Goal: Find contact information: Find contact information

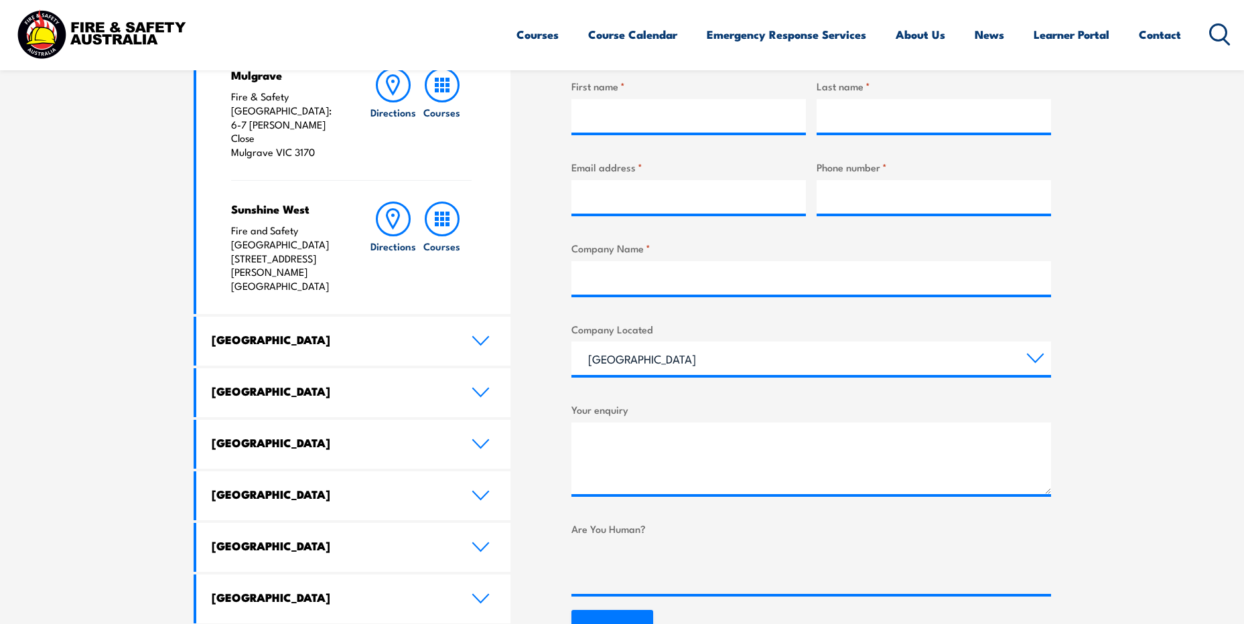
scroll to position [603, 0]
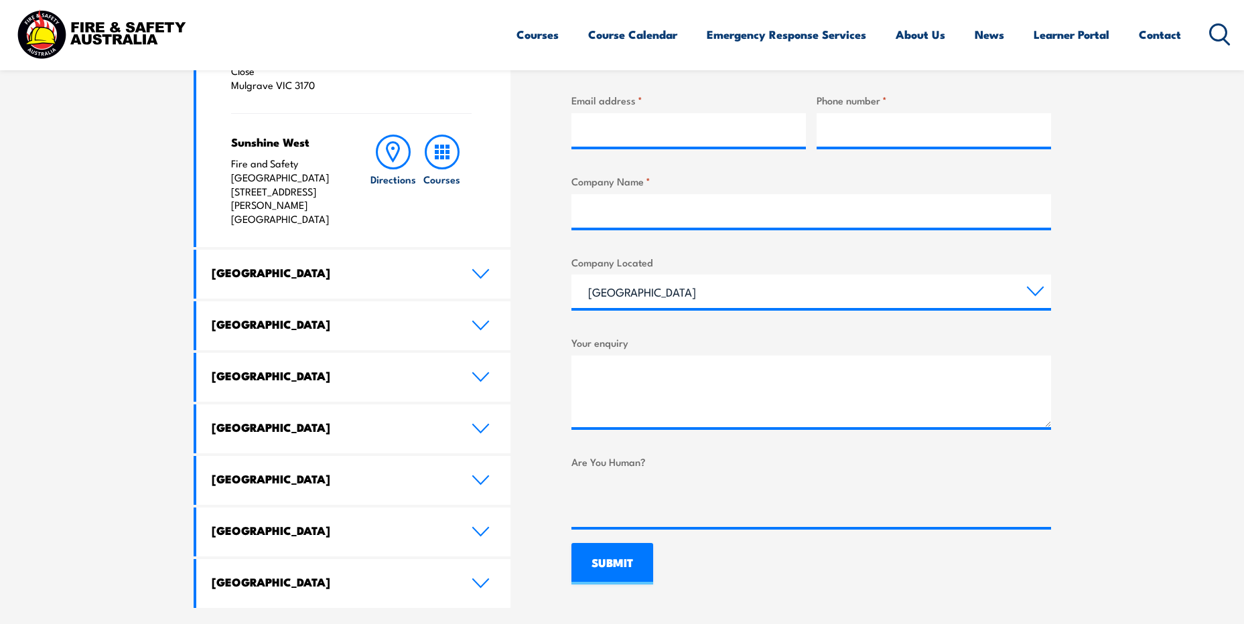
click at [70, 33] on img at bounding box center [101, 34] width 176 height 58
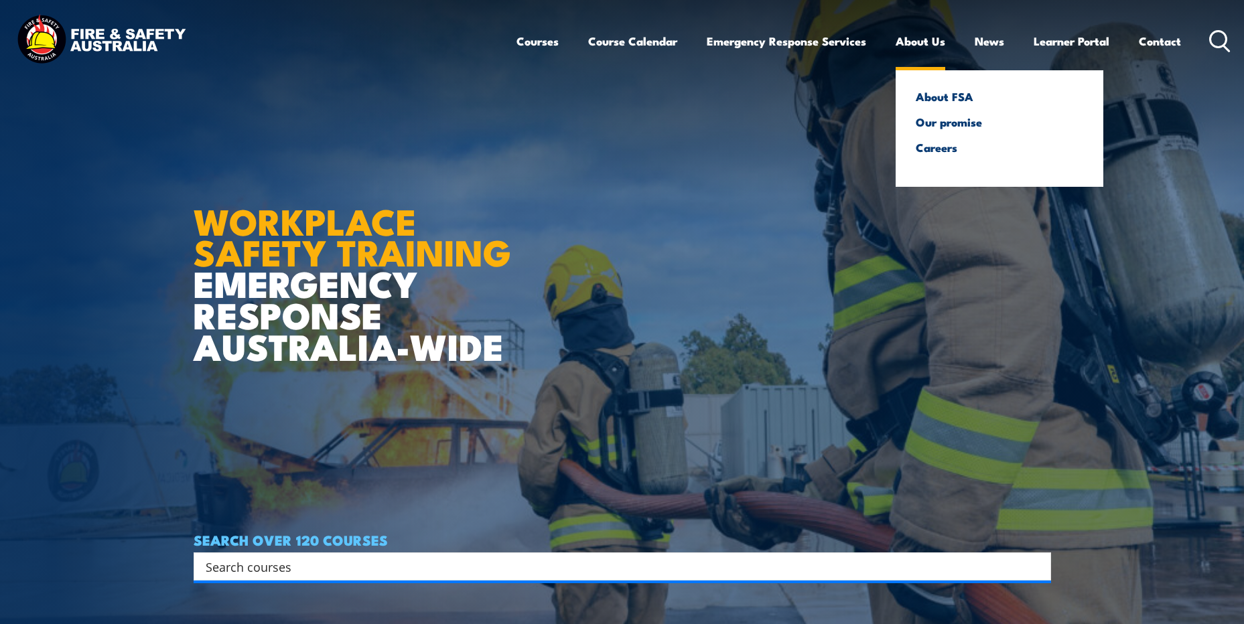
click at [922, 42] on link "About Us" at bounding box center [921, 41] width 50 height 36
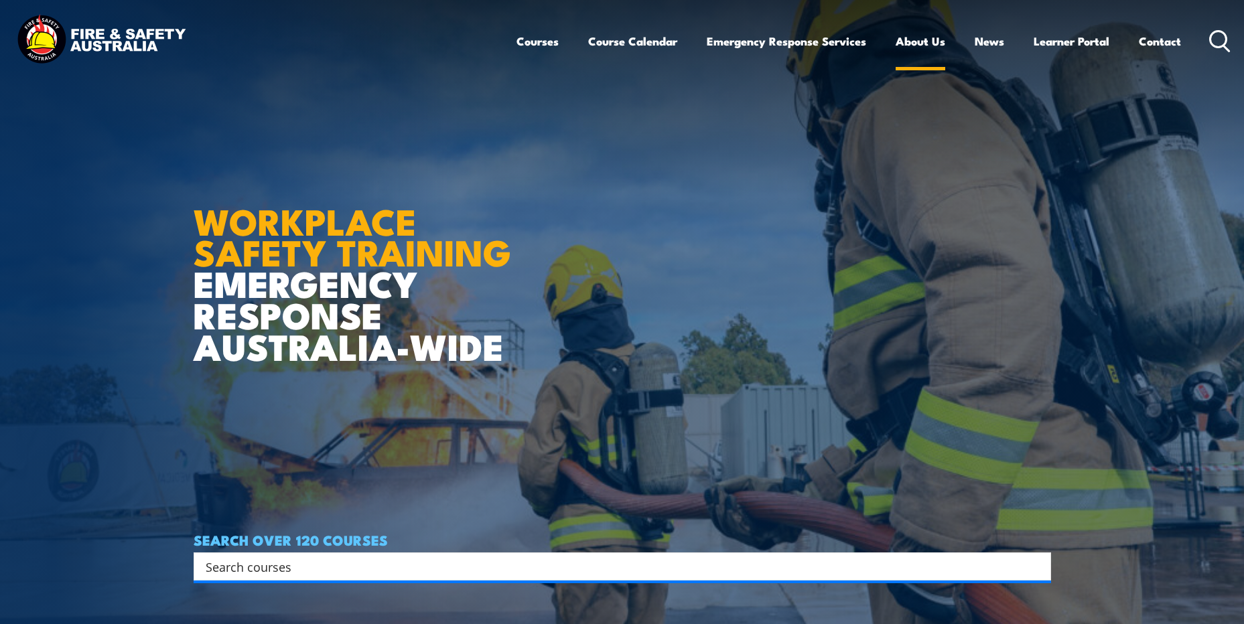
click at [922, 42] on link "About Us" at bounding box center [921, 41] width 50 height 36
click at [1151, 46] on link "Contact" at bounding box center [1160, 41] width 42 height 36
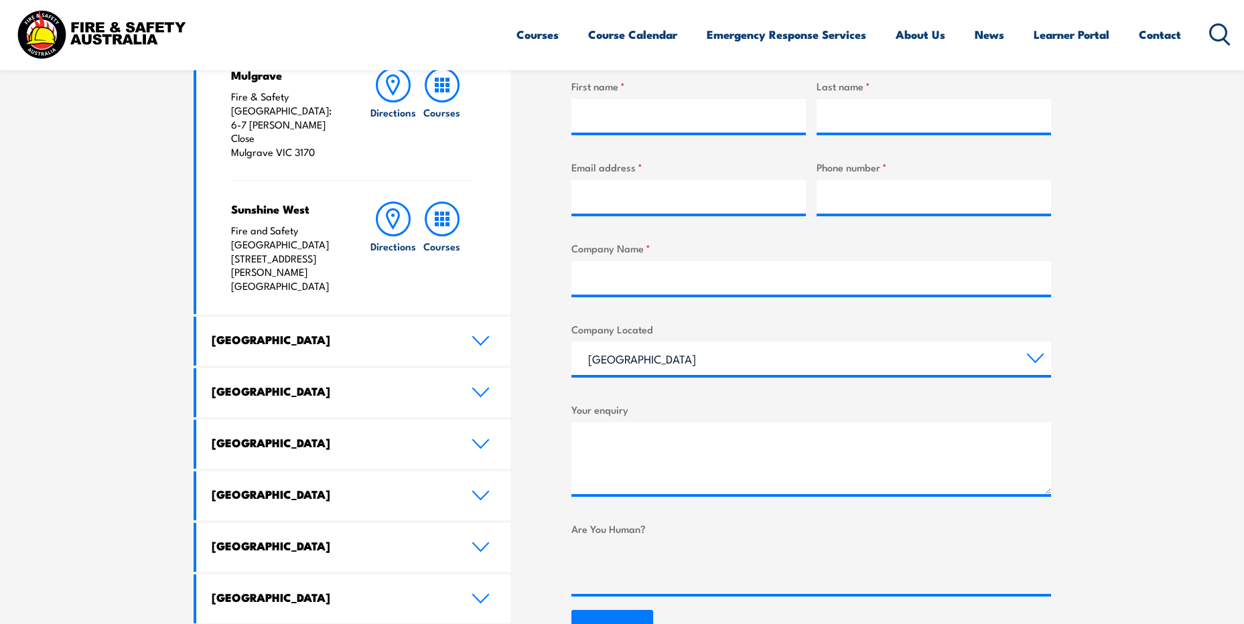
scroll to position [603, 0]
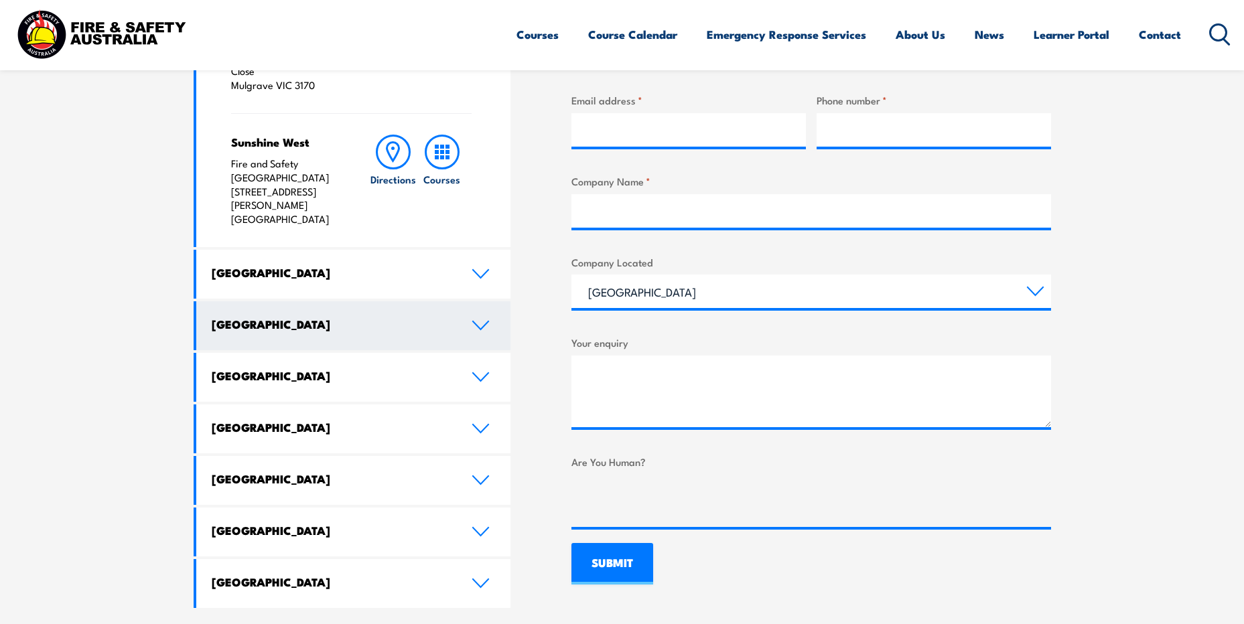
click at [475, 320] on icon at bounding box center [481, 325] width 18 height 11
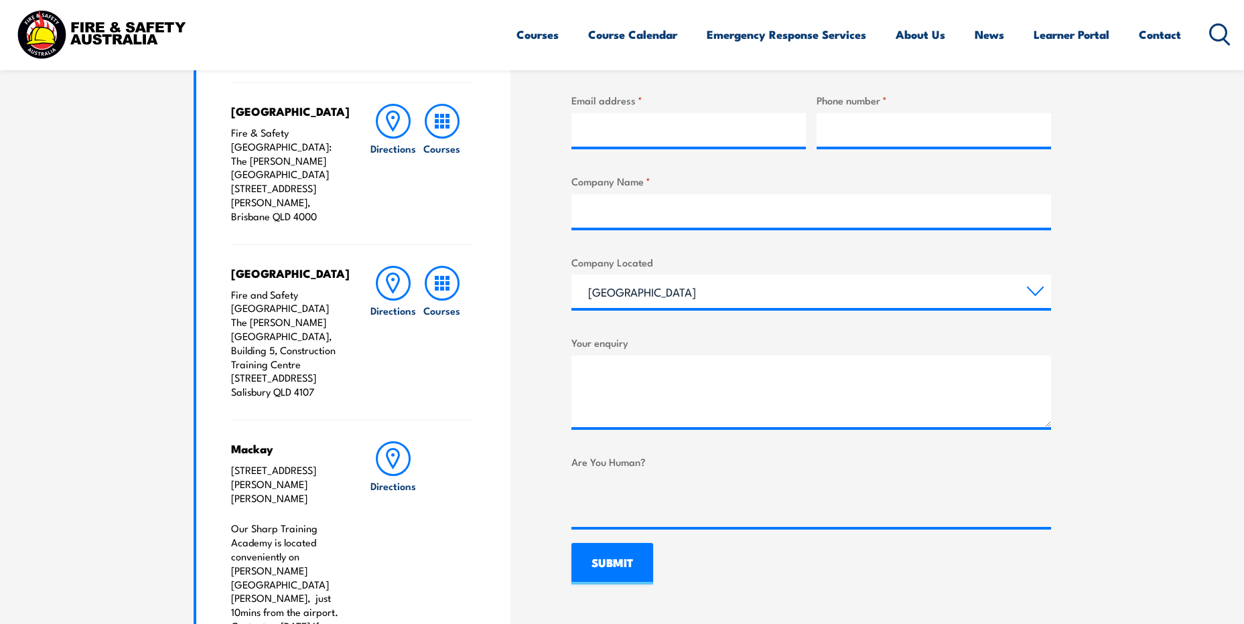
scroll to position [737, 0]
